Goal: Transaction & Acquisition: Purchase product/service

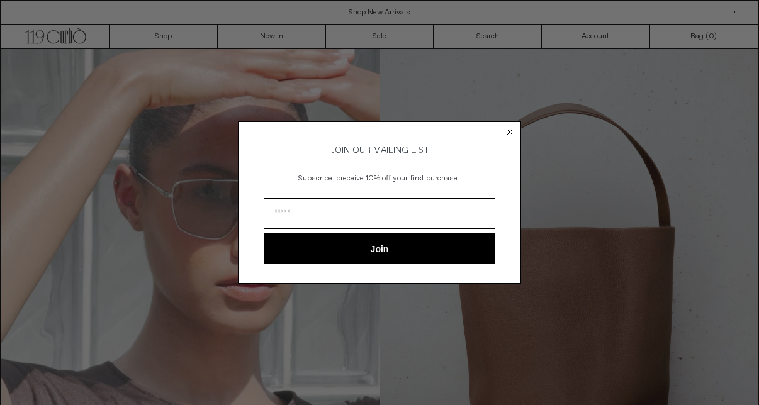
click at [509, 127] on circle "Close dialog" at bounding box center [510, 132] width 12 height 12
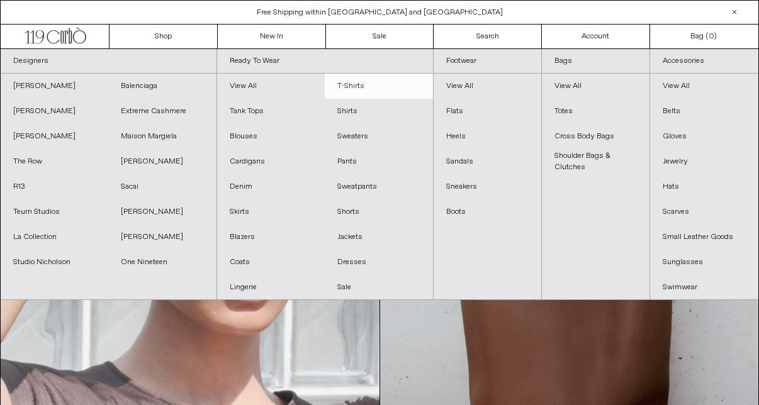
click at [358, 92] on link "T-Shirts" at bounding box center [379, 86] width 108 height 25
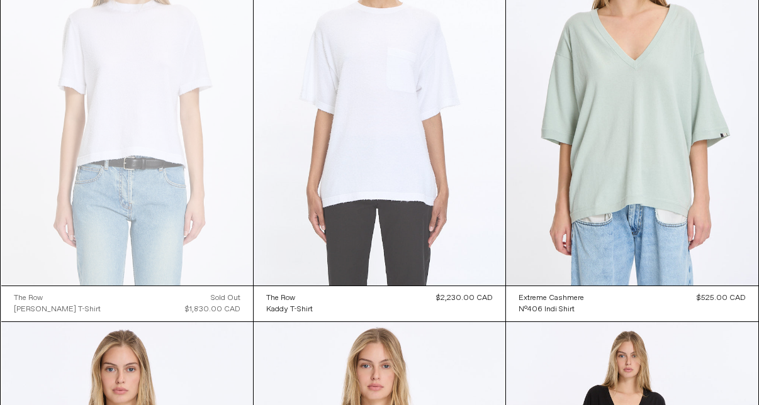
scroll to position [992, 0]
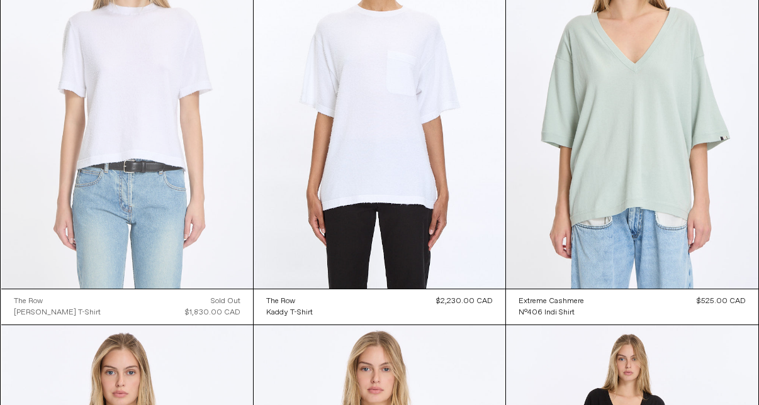
click at [147, 133] on at bounding box center [127, 100] width 252 height 378
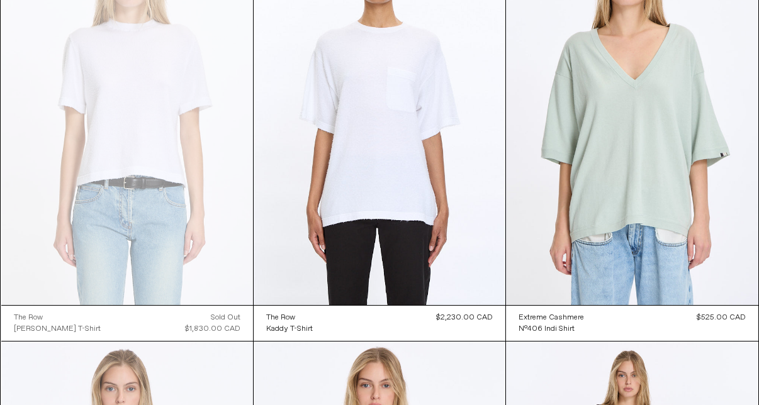
scroll to position [973, 0]
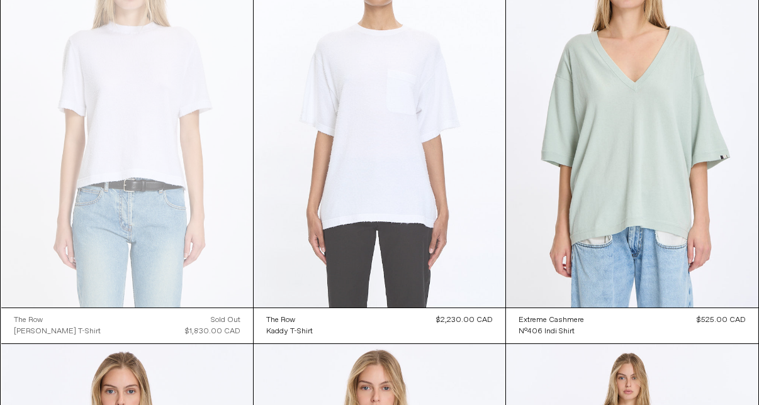
click at [372, 203] on at bounding box center [380, 118] width 252 height 378
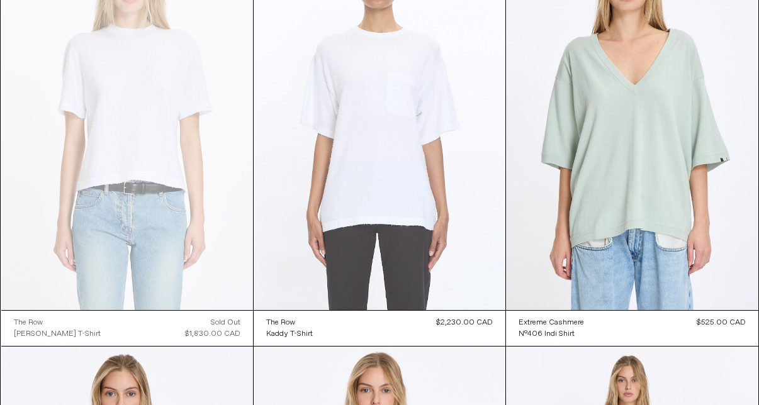
scroll to position [971, 0]
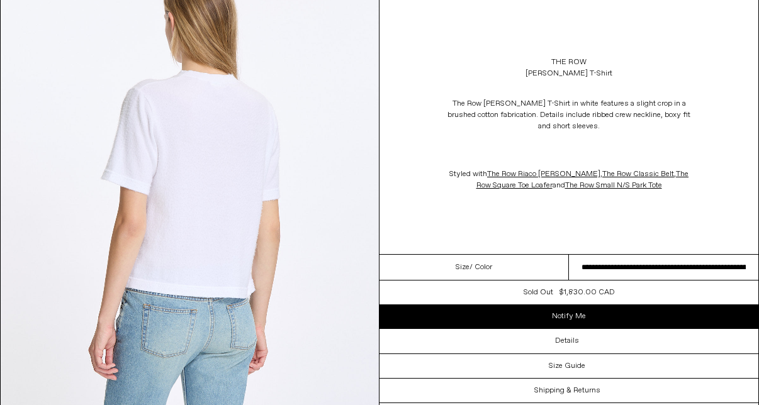
scroll to position [1060, 0]
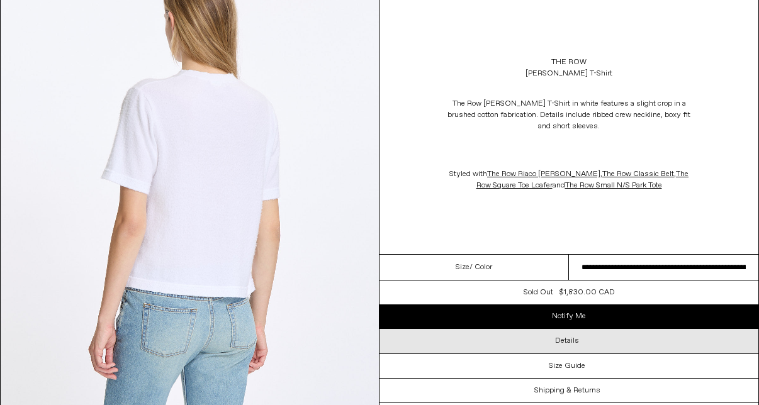
click at [414, 353] on div "Details" at bounding box center [569, 341] width 379 height 24
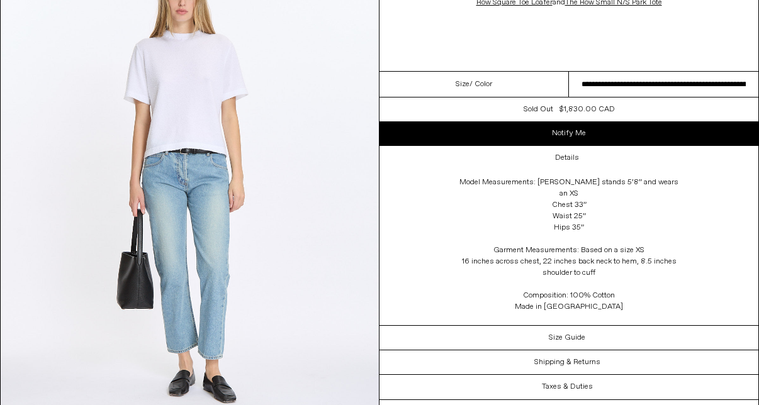
scroll to position [1543, 0]
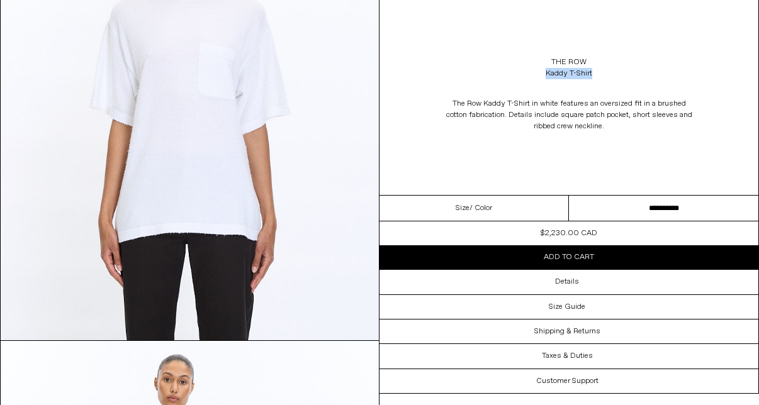
drag, startPoint x: 606, startPoint y: 76, endPoint x: 543, endPoint y: 76, distance: 63.6
click at [543, 76] on div "The Row Kaddy T-Shirt" at bounding box center [569, 67] width 379 height 35
copy div "Kaddy T-Shirt"
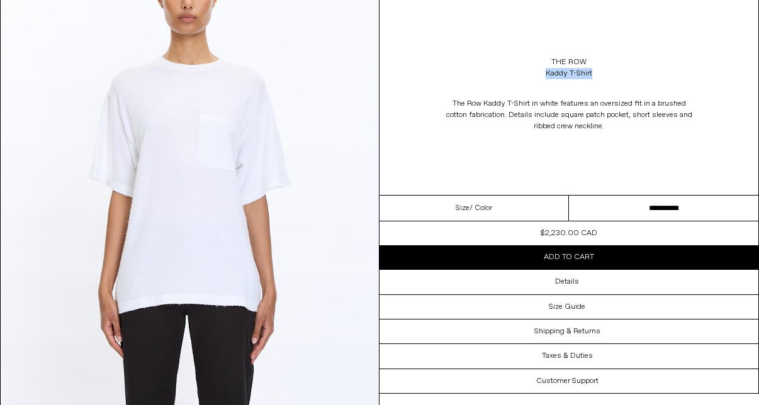
scroll to position [127, 0]
